Goal: Task Accomplishment & Management: Manage account settings

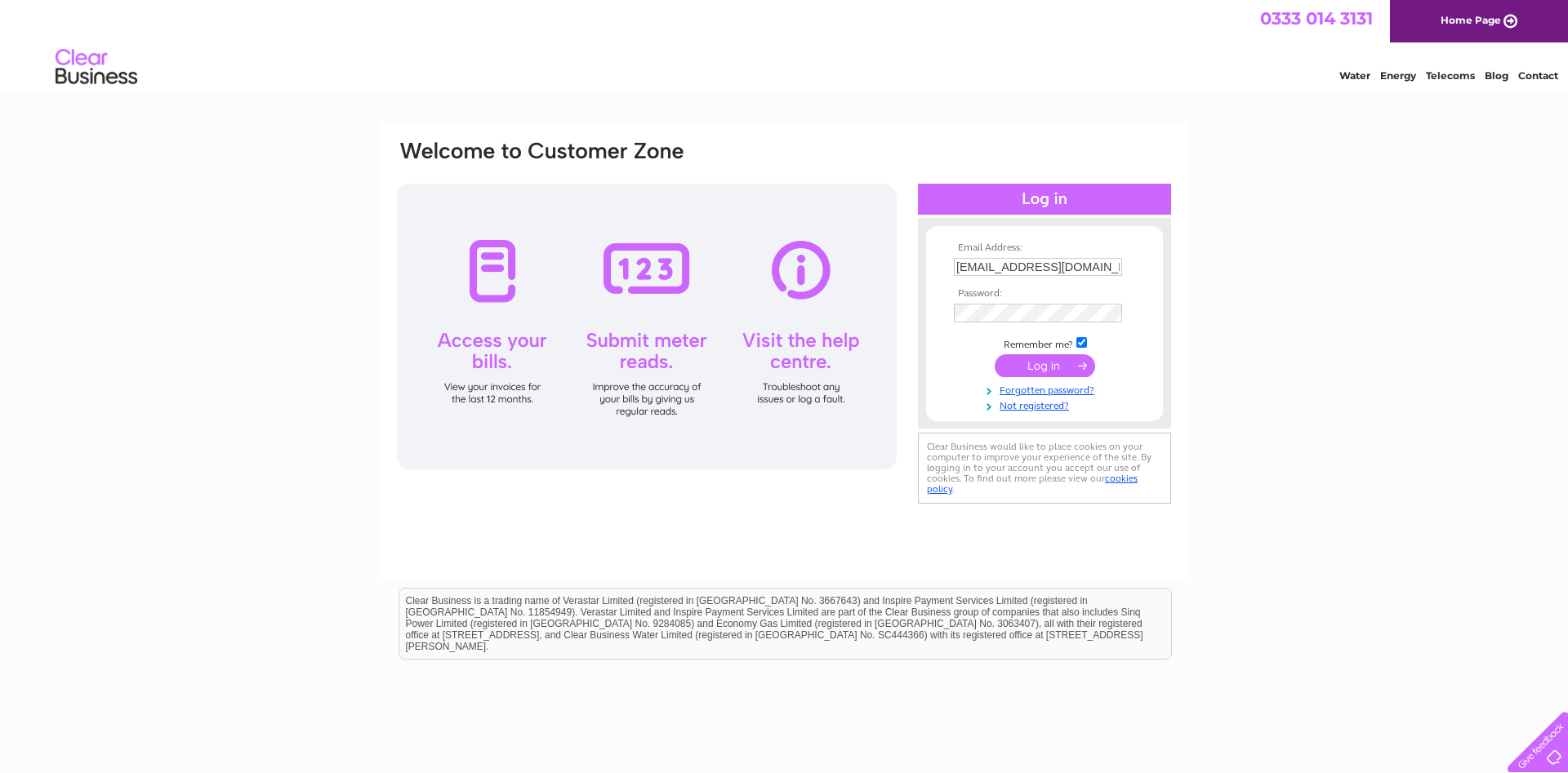
click at [1059, 367] on input "submit" at bounding box center [1044, 365] width 101 height 23
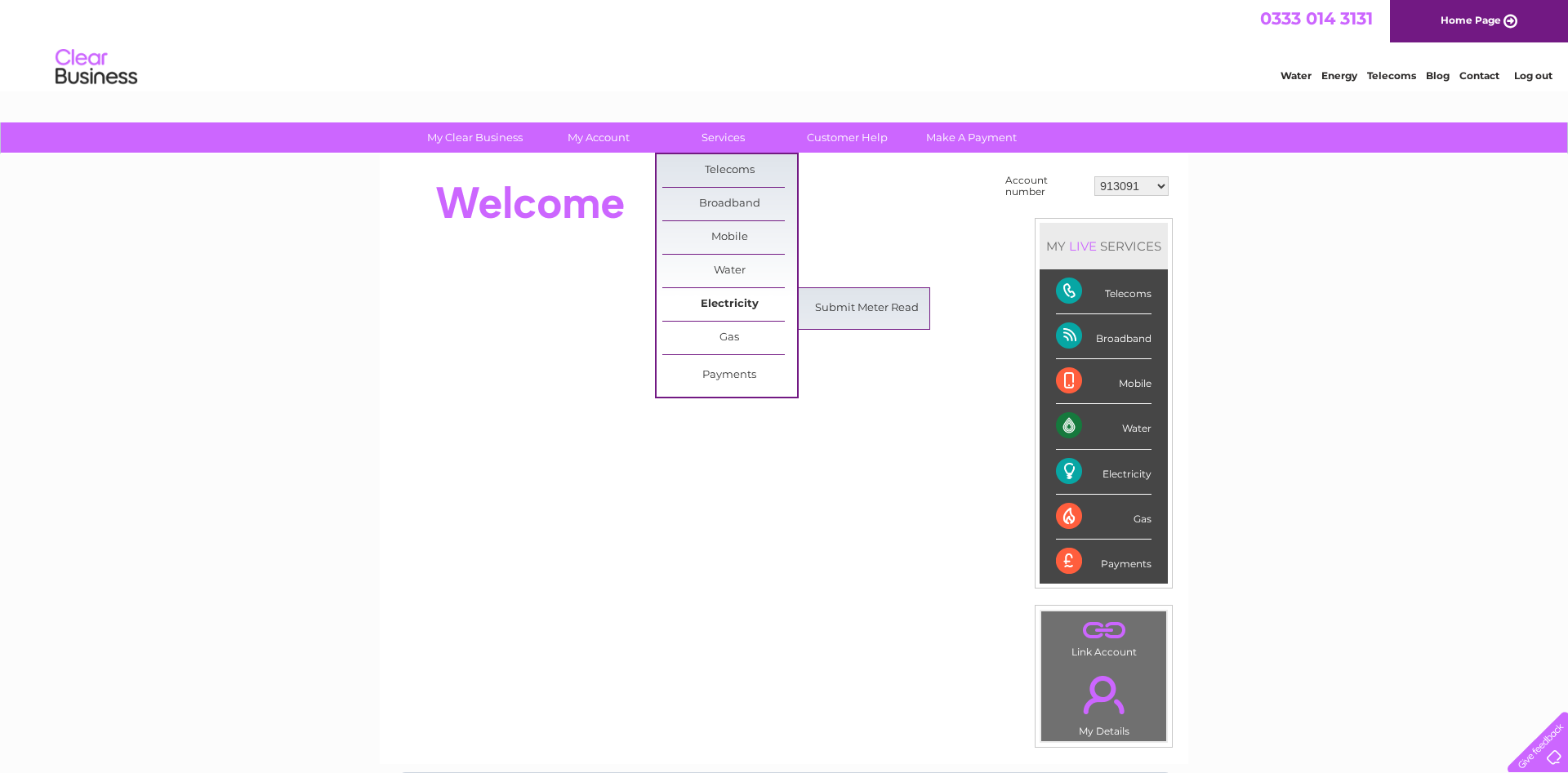
click at [731, 292] on link "Electricity" at bounding box center [729, 304] width 135 height 33
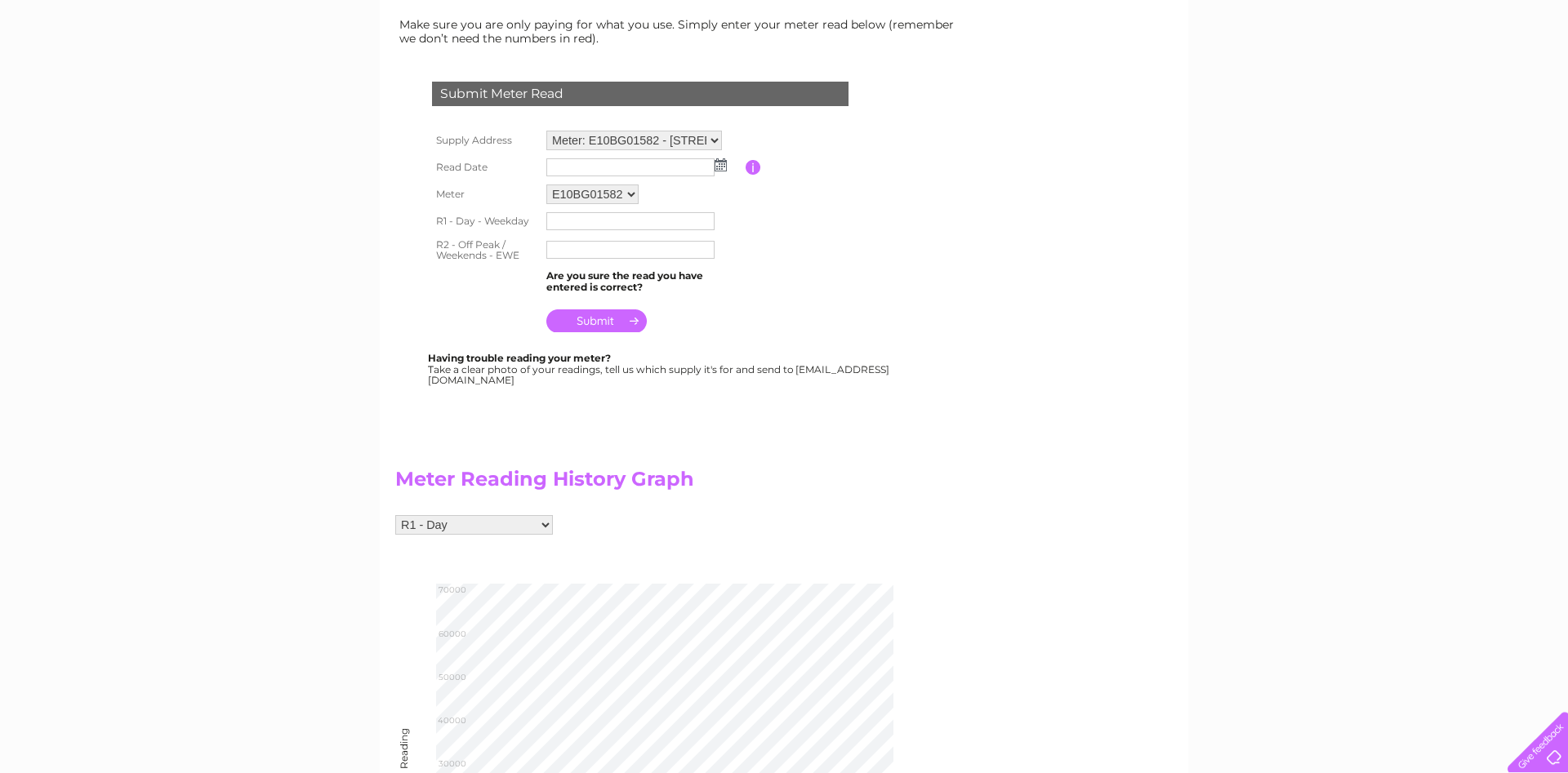
scroll to position [167, 0]
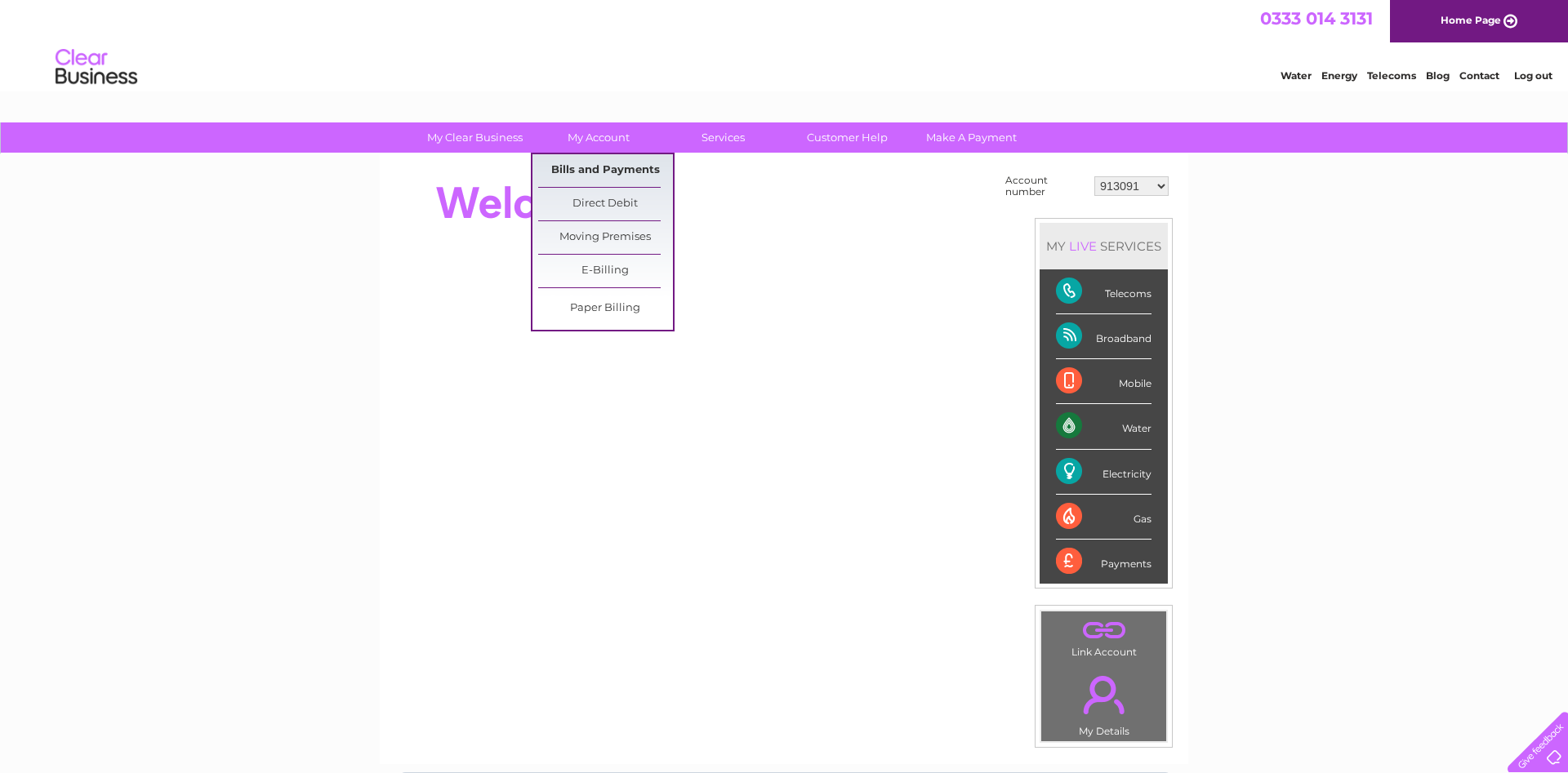
click at [623, 169] on link "Bills and Payments" at bounding box center [606, 170] width 135 height 33
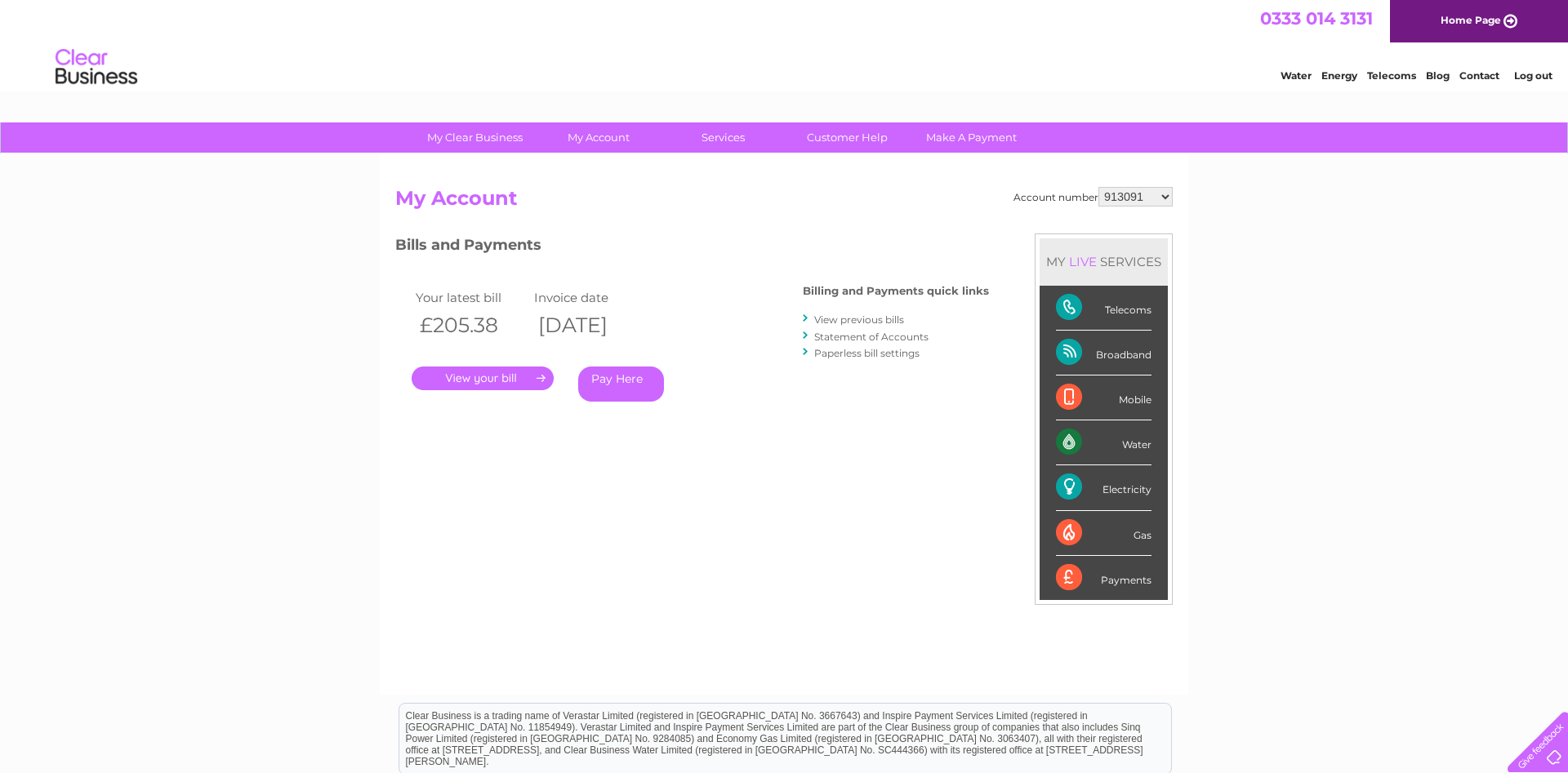
click at [485, 380] on link "." at bounding box center [483, 378] width 142 height 24
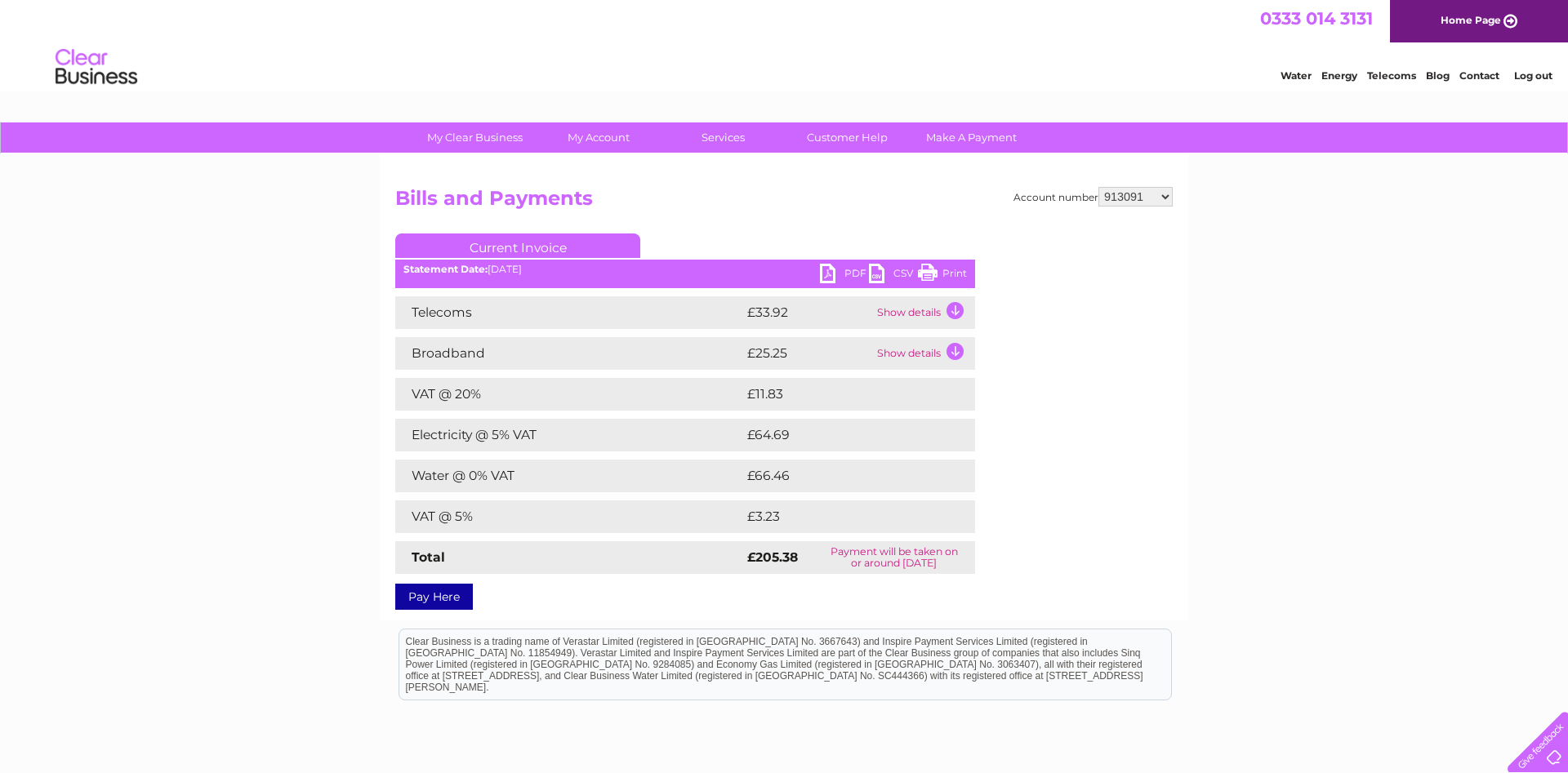
click at [833, 278] on link "PDF" at bounding box center [844, 276] width 49 height 24
click at [849, 128] on link "Customer Help" at bounding box center [847, 137] width 135 height 30
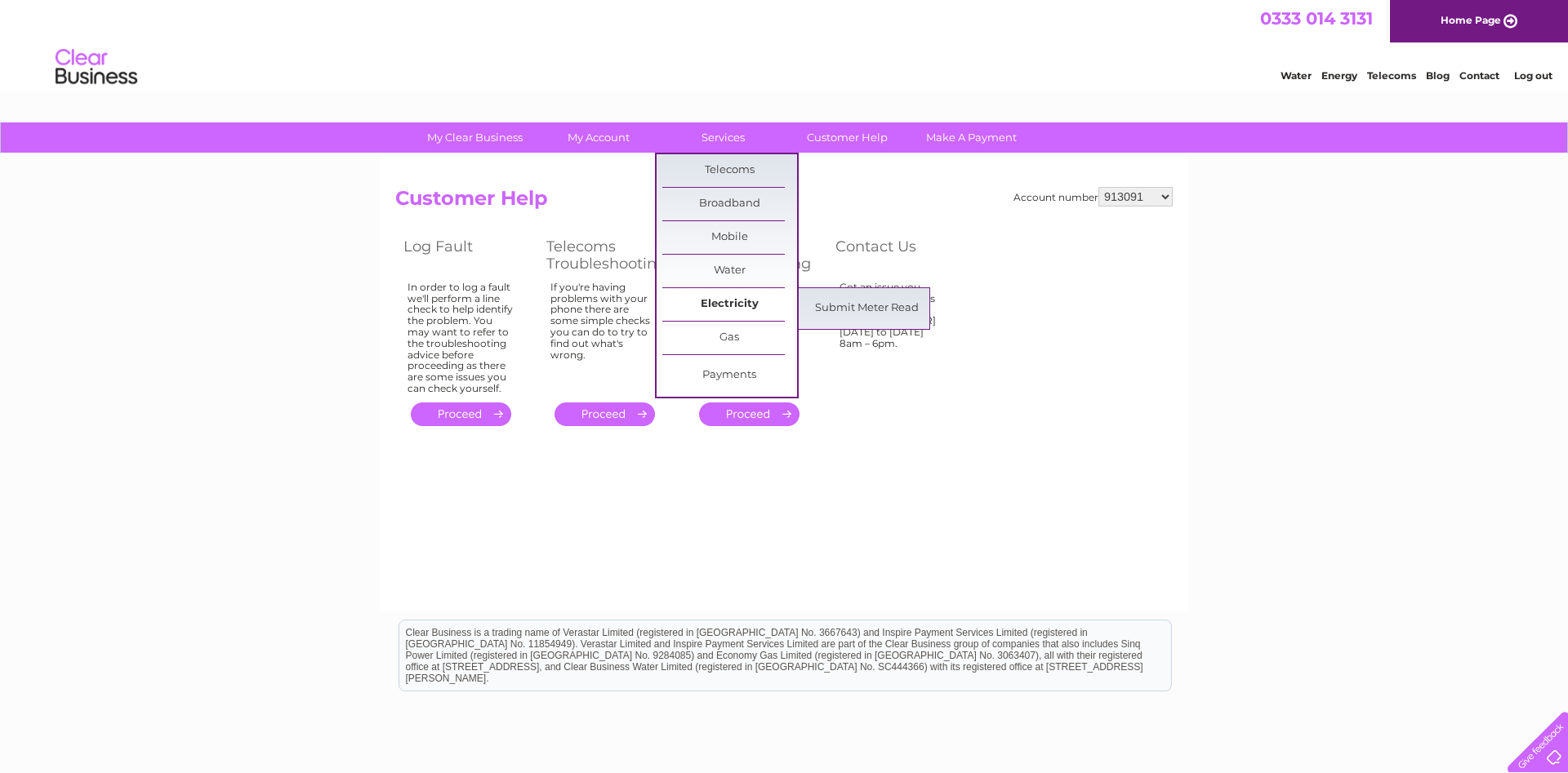
click at [736, 308] on link "Electricity" at bounding box center [729, 304] width 135 height 33
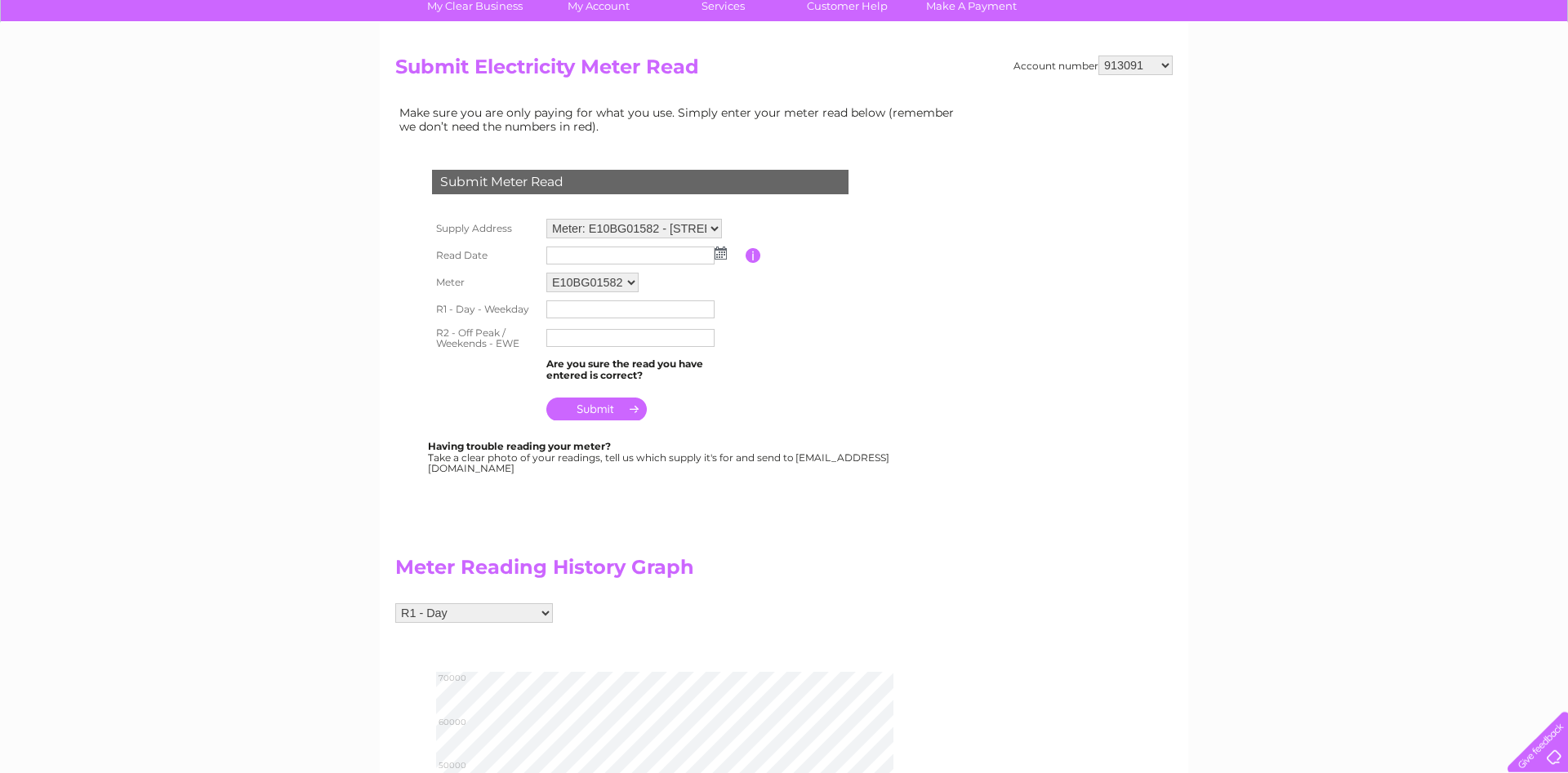
scroll to position [83, 0]
